Goal: Task Accomplishment & Management: Manage account settings

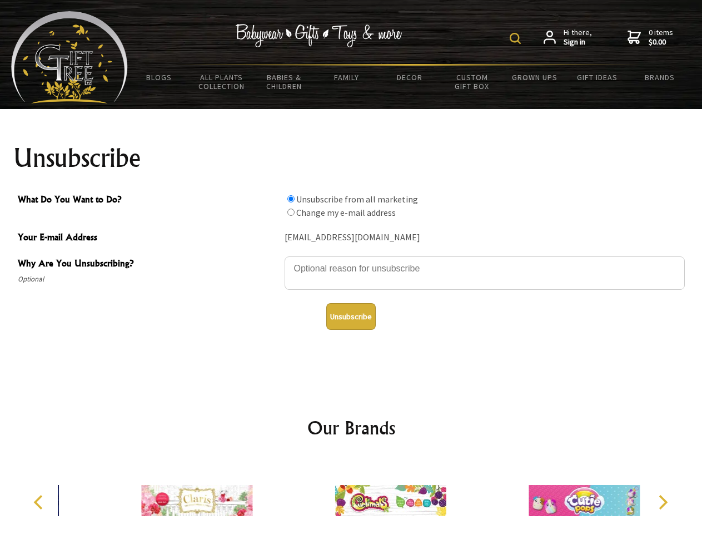
click at [517, 38] on img at bounding box center [515, 38] width 11 height 11
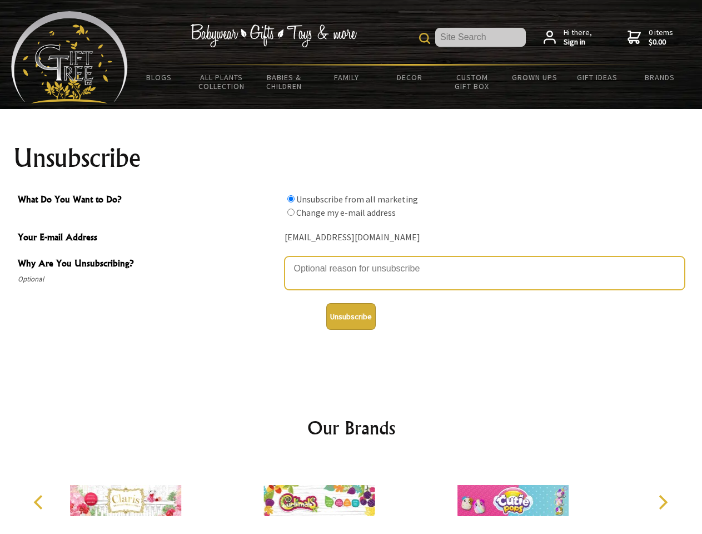
click at [351, 260] on textarea "Why Are You Unsubscribing?" at bounding box center [485, 272] width 400 height 33
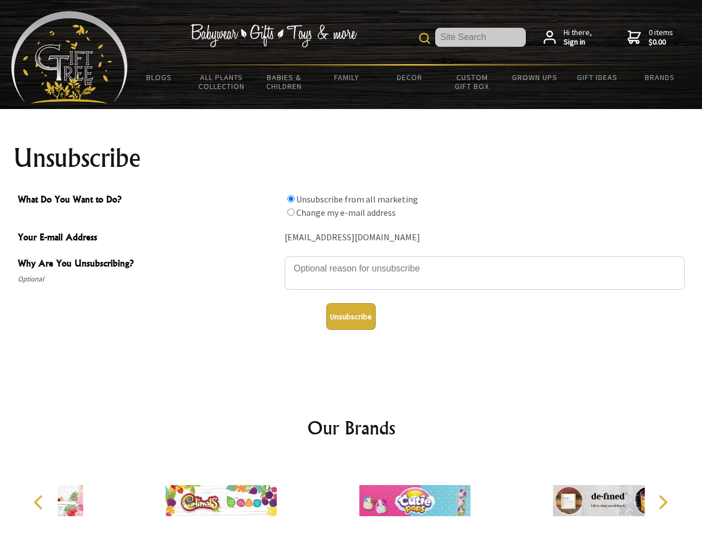
click at [291, 198] on input "What Do You Want to Do?" at bounding box center [290, 198] width 7 height 7
click at [291, 212] on input "What Do You Want to Do?" at bounding box center [290, 211] width 7 height 7
radio input "true"
click at [351, 316] on button "Unsubscribe" at bounding box center [350, 316] width 49 height 27
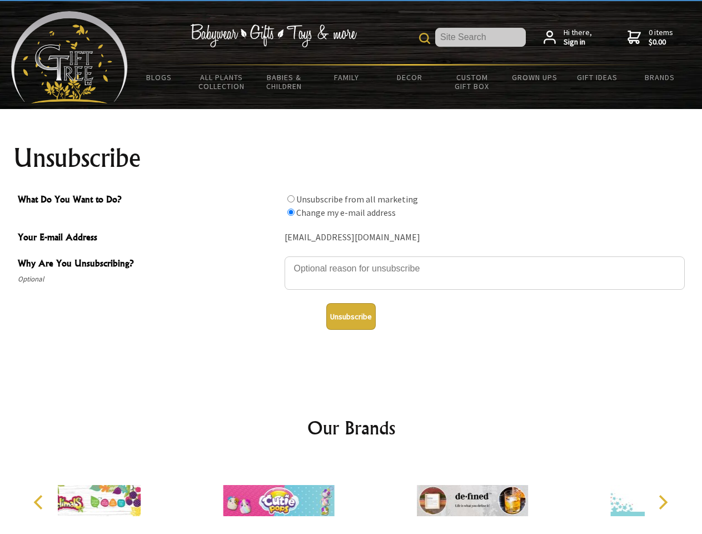
click at [351, 496] on div at bounding box center [278, 502] width 193 height 87
click at [40, 502] on icon "Previous" at bounding box center [39, 502] width 14 height 14
click at [663, 502] on icon "Next" at bounding box center [662, 502] width 14 height 14
